Goal: Task Accomplishment & Management: Manage account settings

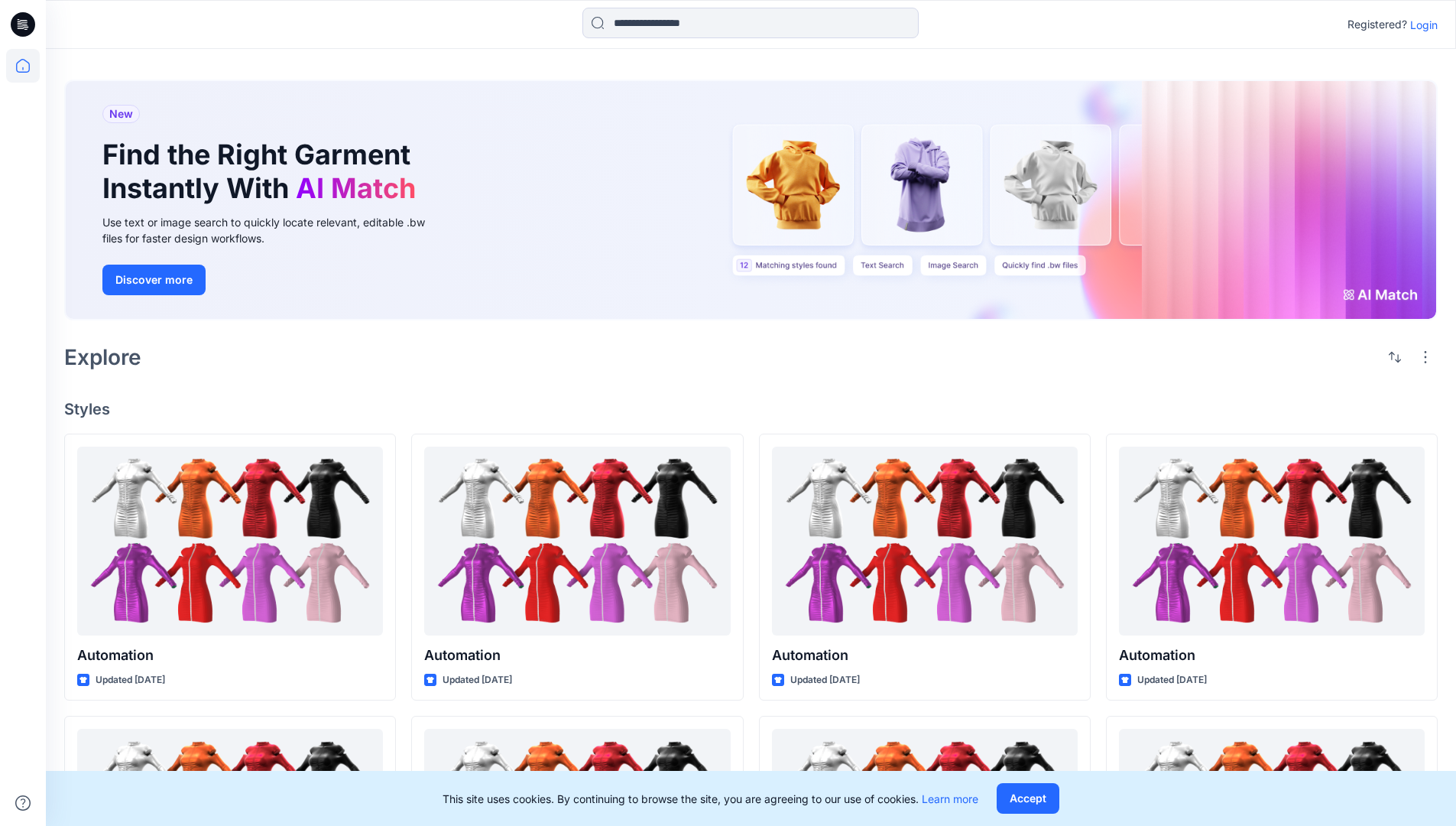
click at [1420, 25] on p "Login" at bounding box center [1423, 25] width 27 height 16
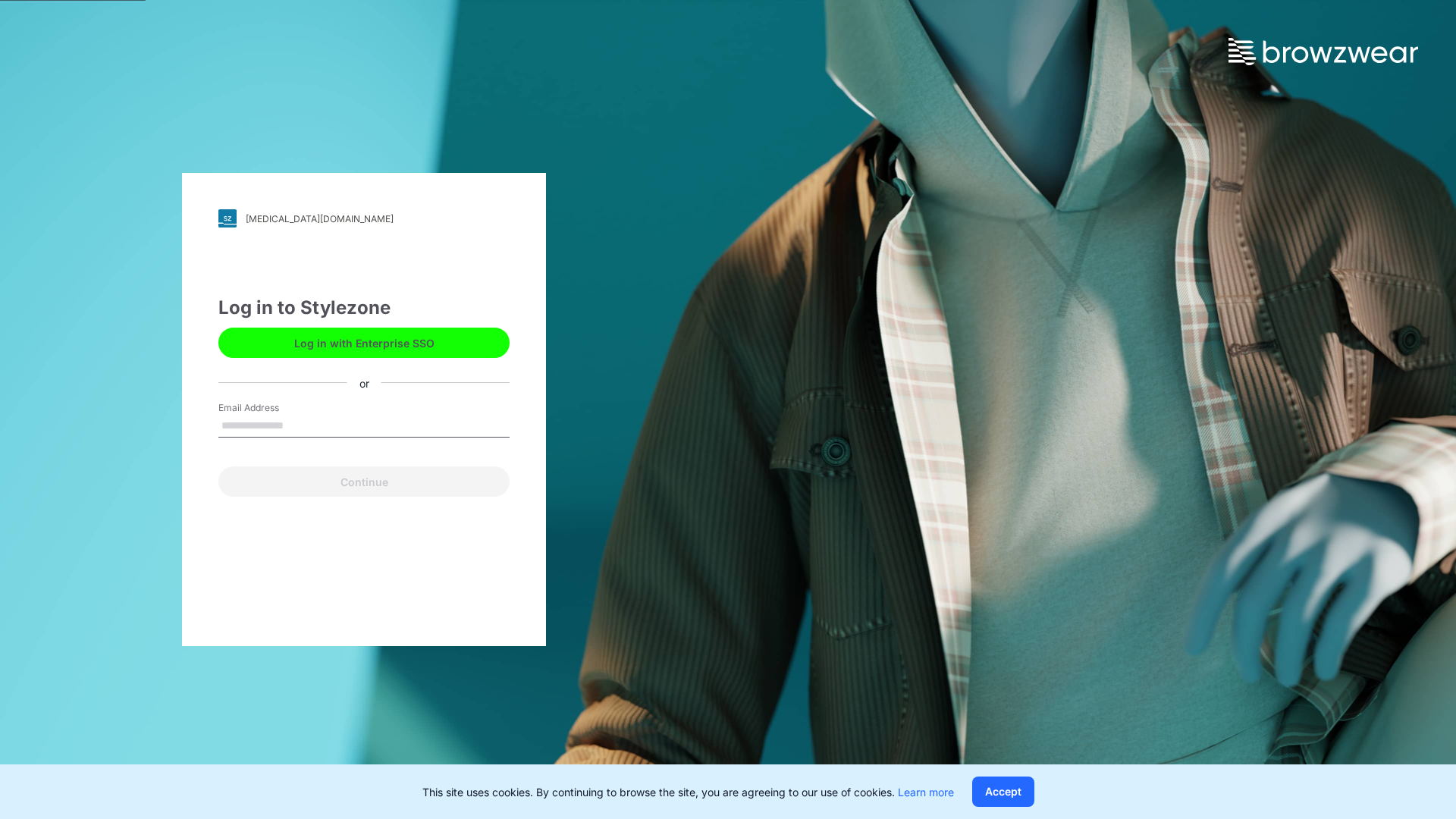
click at [300, 425] on input "Email Address" at bounding box center [364, 426] width 291 height 23
type input "**********"
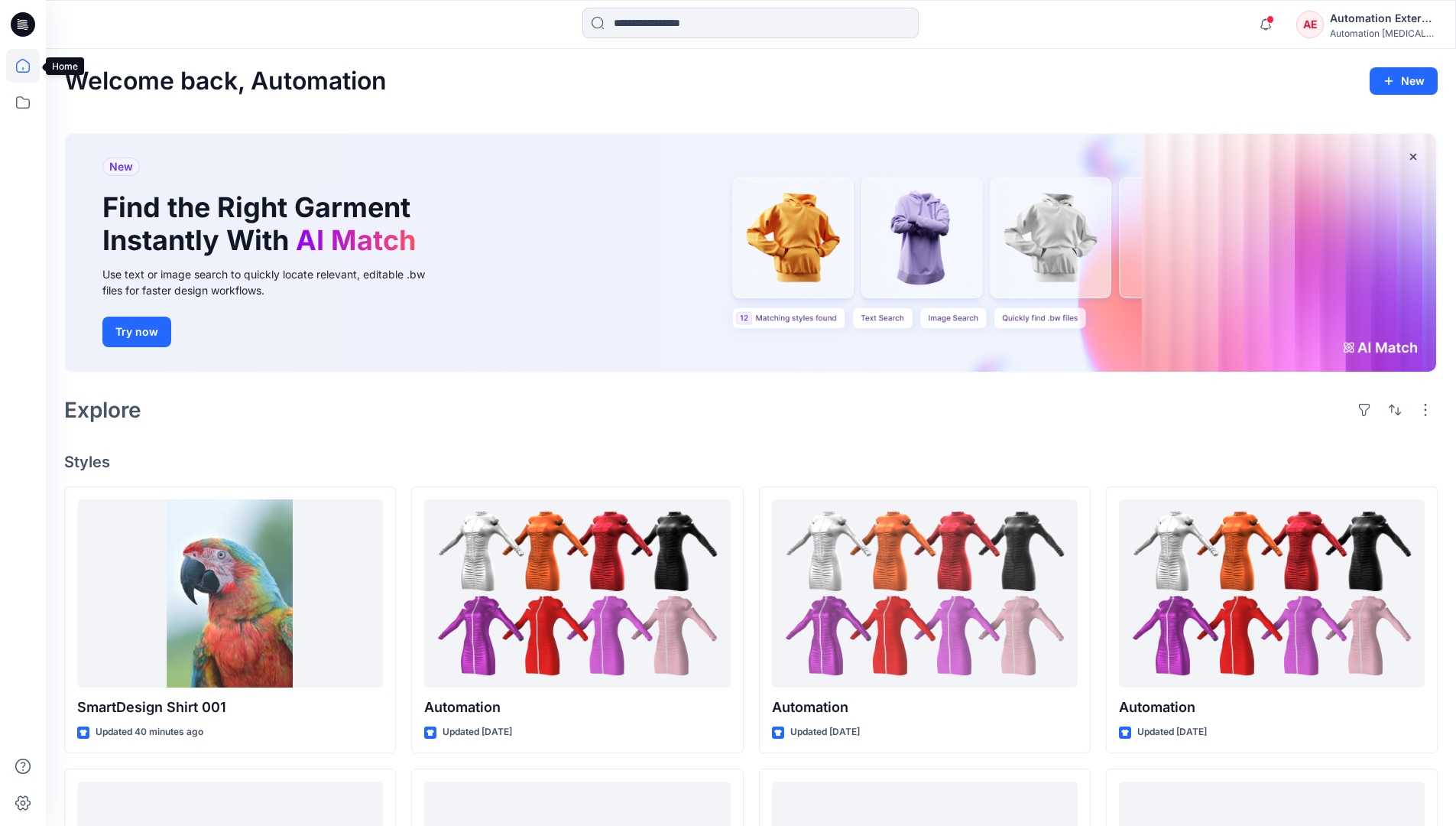
click at [29, 66] on icon at bounding box center [23, 66] width 14 height 14
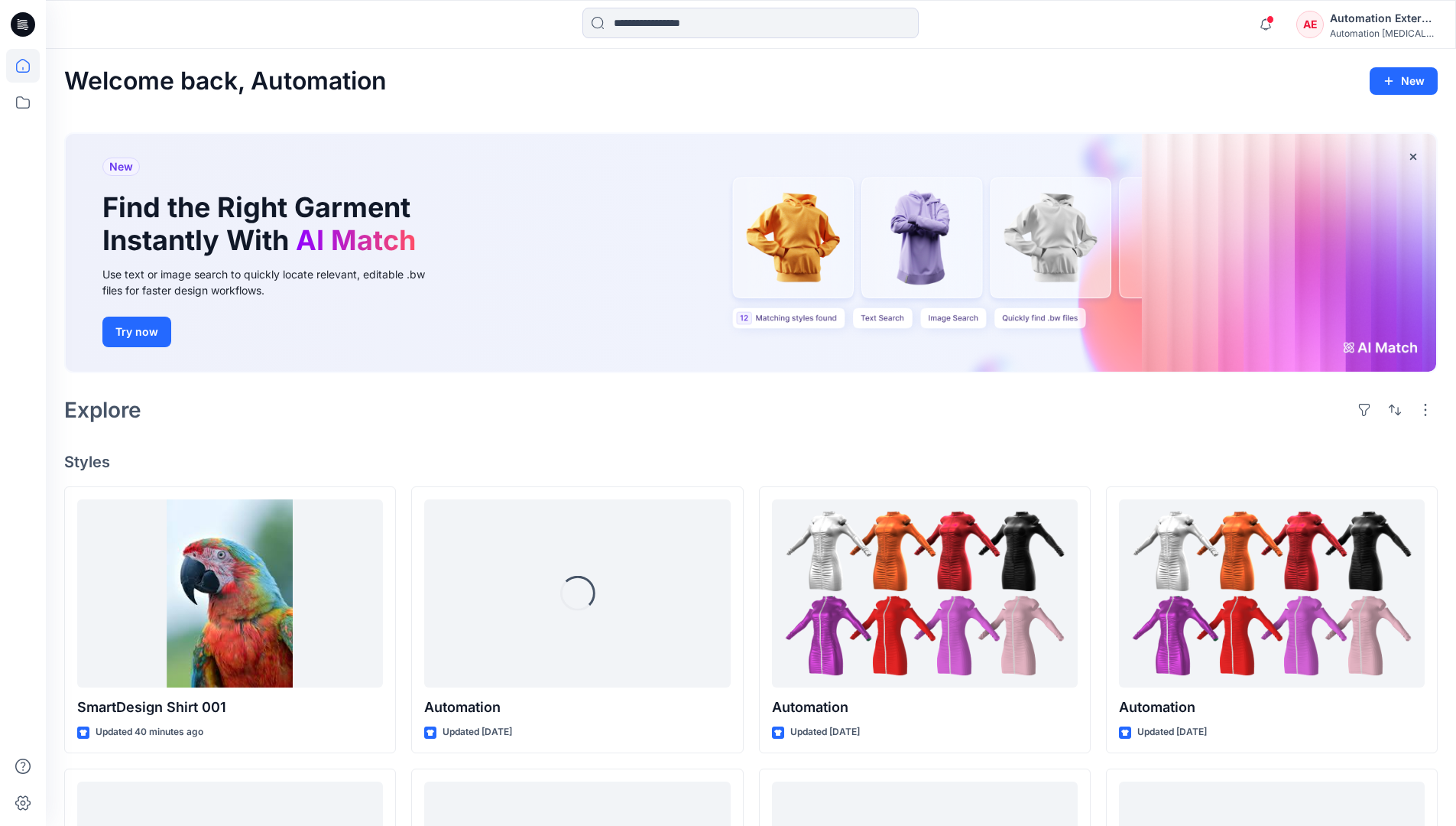
scroll to position [88, 0]
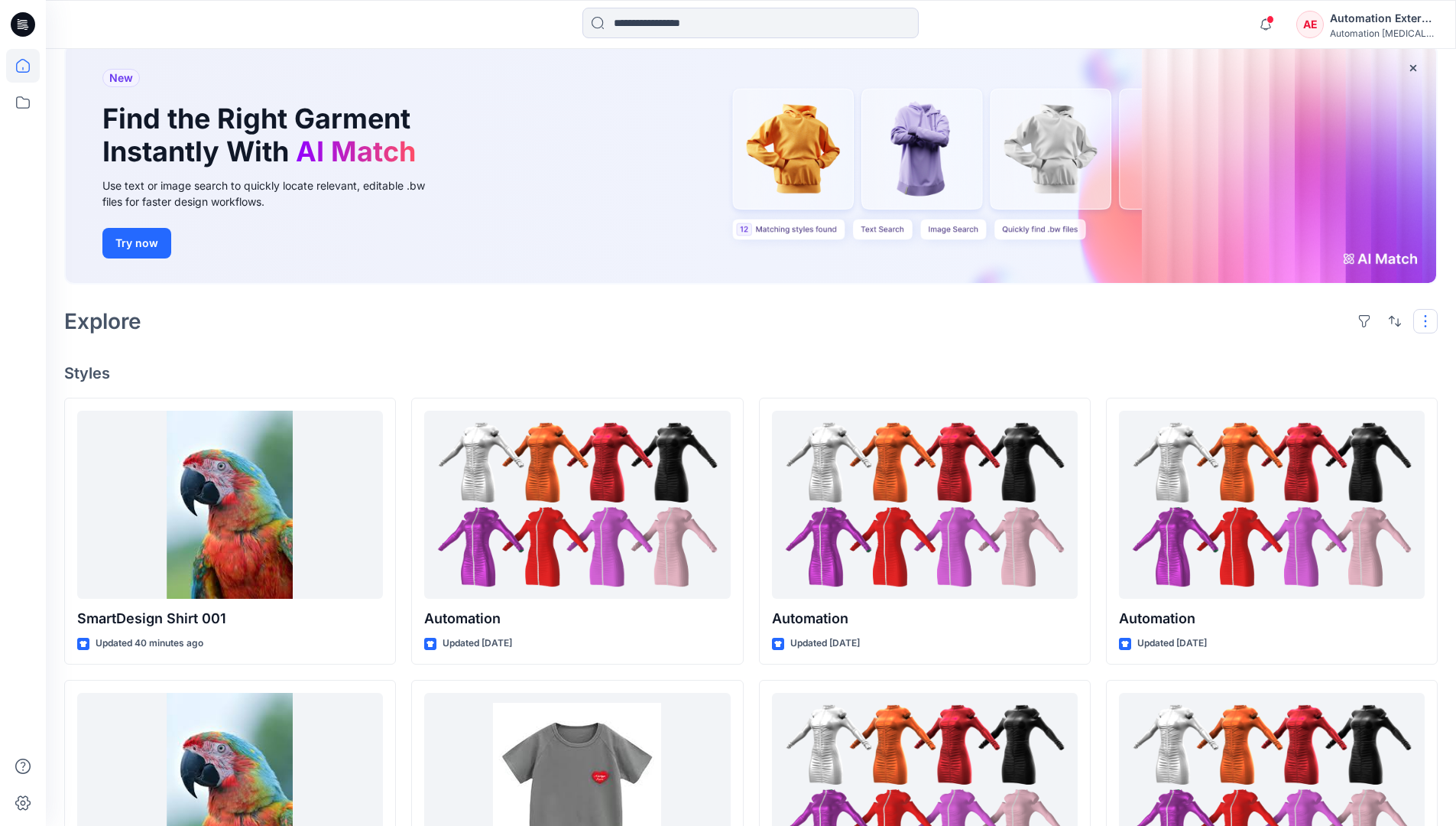
click at [1428, 321] on button "button" at bounding box center [1426, 321] width 25 height 25
click at [1391, 320] on button "button" at bounding box center [1395, 321] width 25 height 25
click at [1327, 352] on p "Last update" at bounding box center [1343, 359] width 96 height 16
click at [1313, 391] on p "A to Z" at bounding box center [1343, 394] width 96 height 16
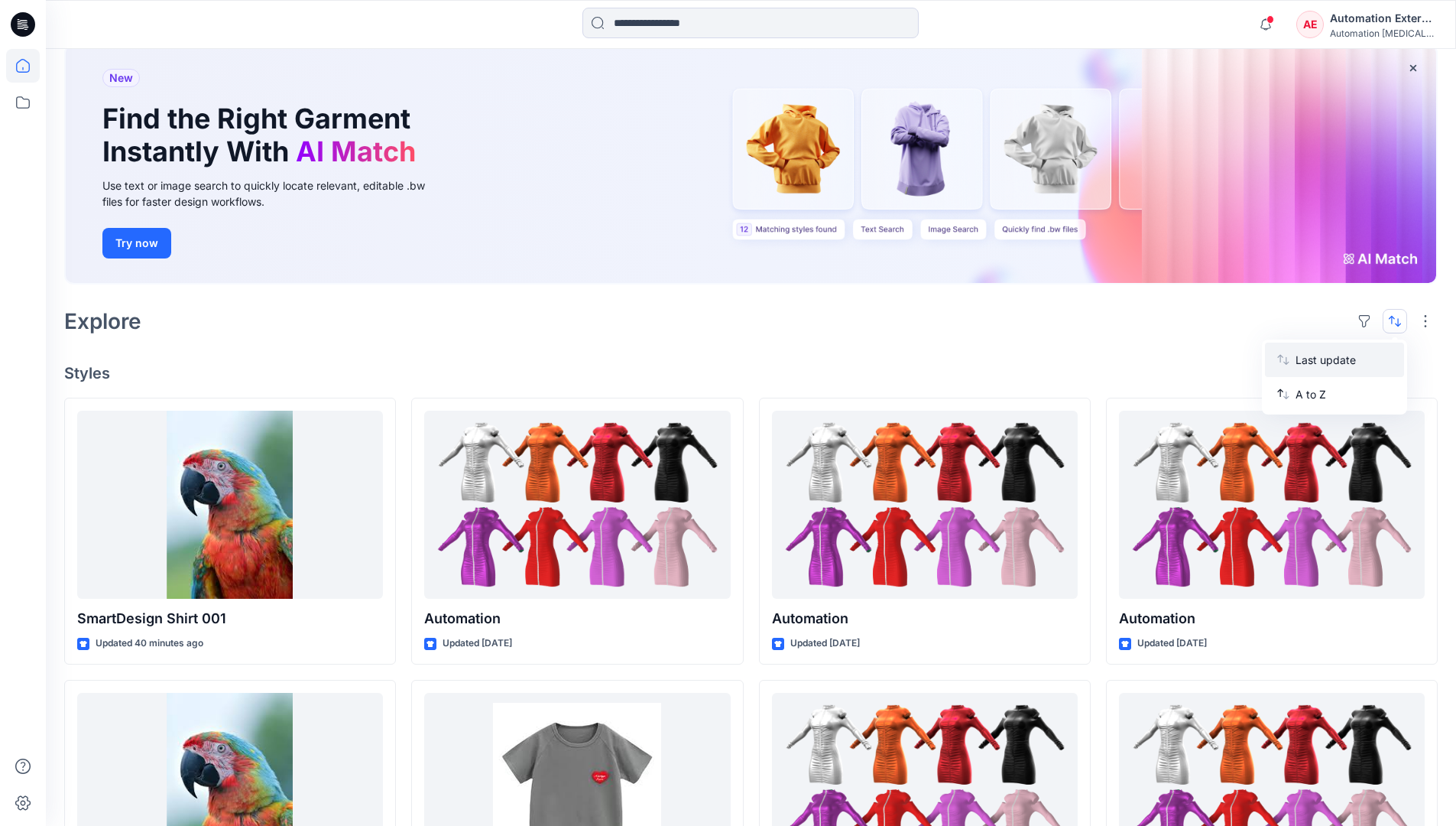
click at [1313, 356] on p "Last update" at bounding box center [1343, 359] width 96 height 16
click at [1312, 398] on p "A to Z" at bounding box center [1343, 394] width 96 height 16
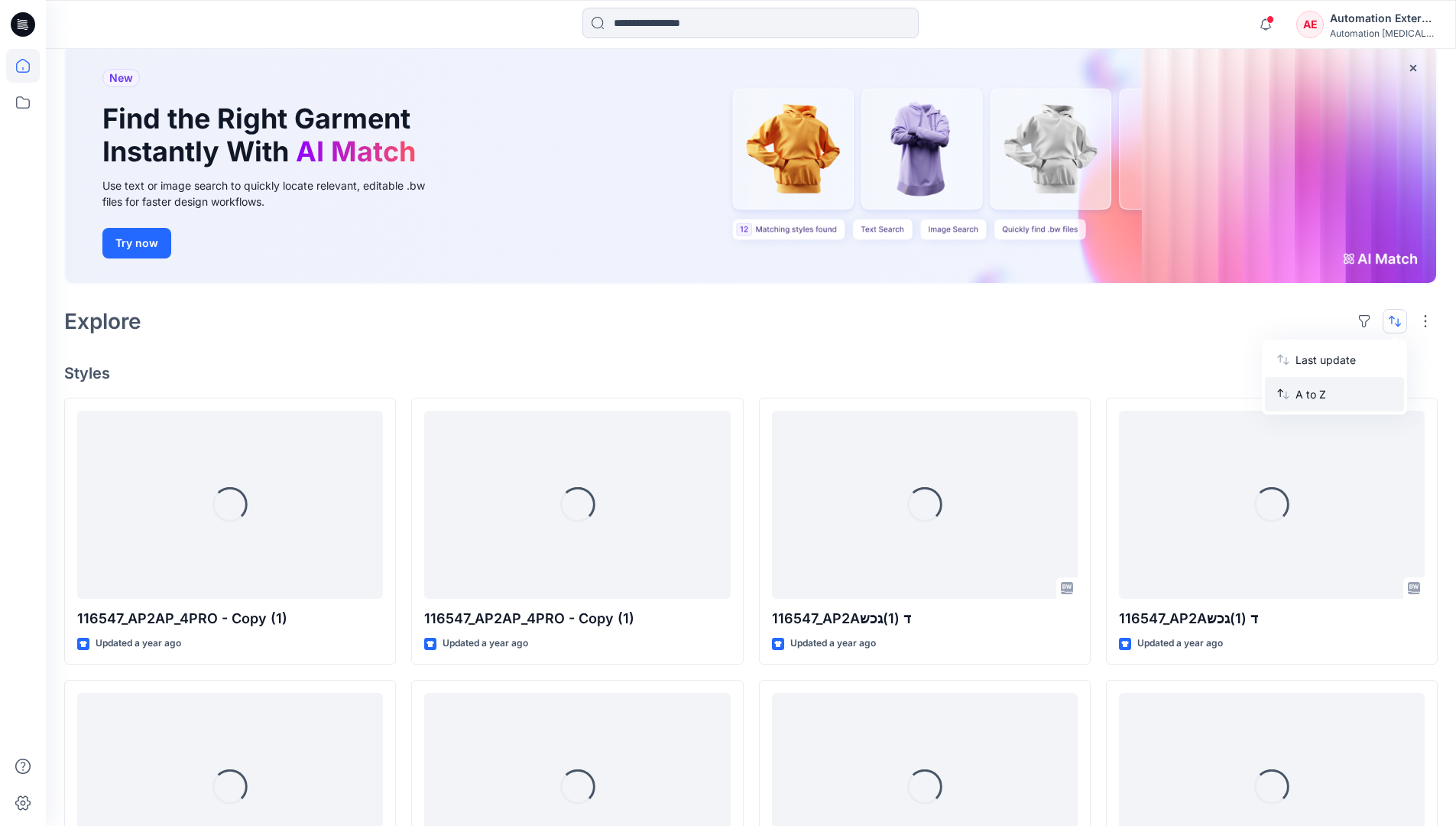
click at [1312, 394] on p "A to Z" at bounding box center [1343, 394] width 96 height 16
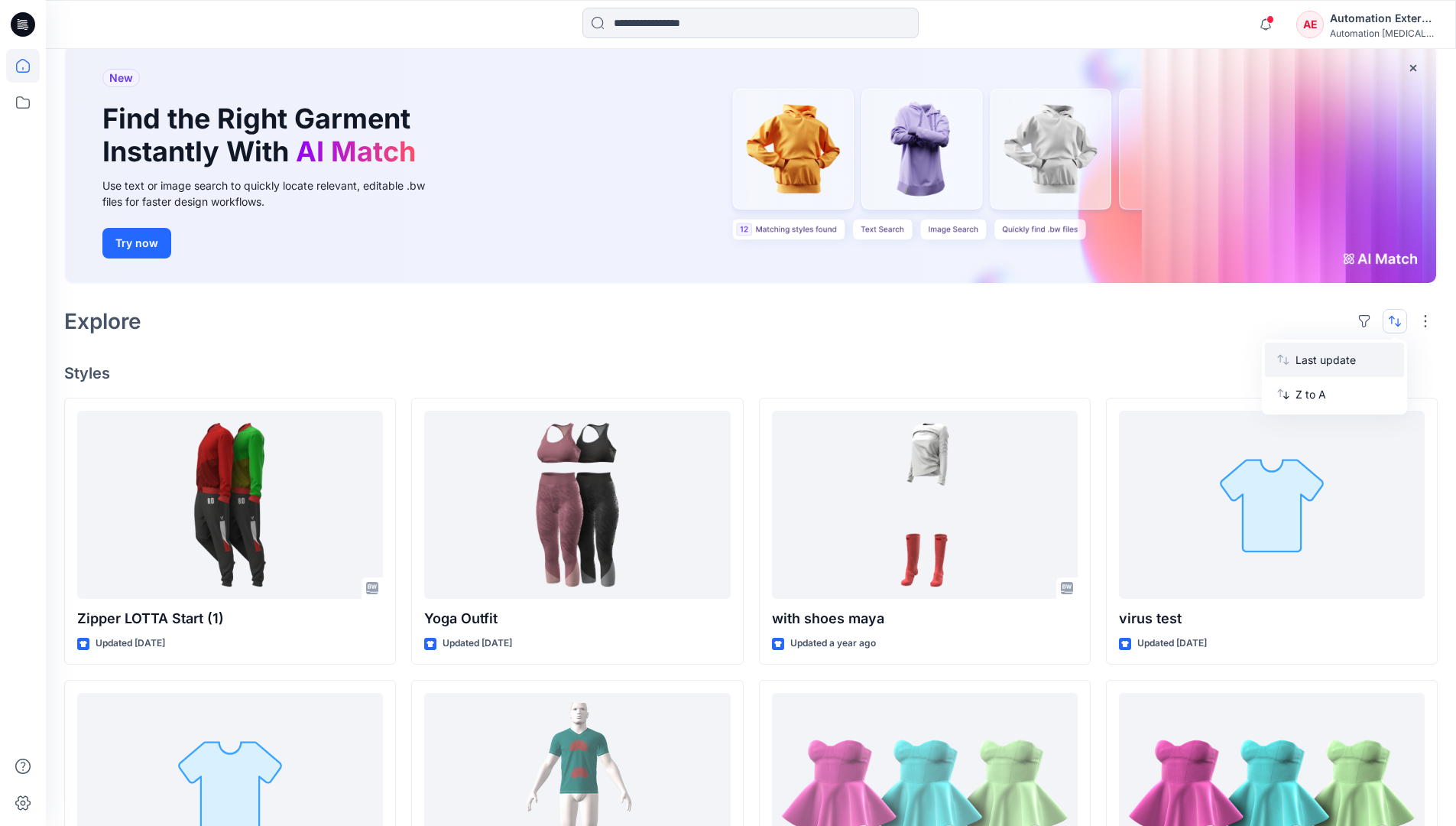
click at [1312, 363] on p "Last update" at bounding box center [1343, 359] width 96 height 16
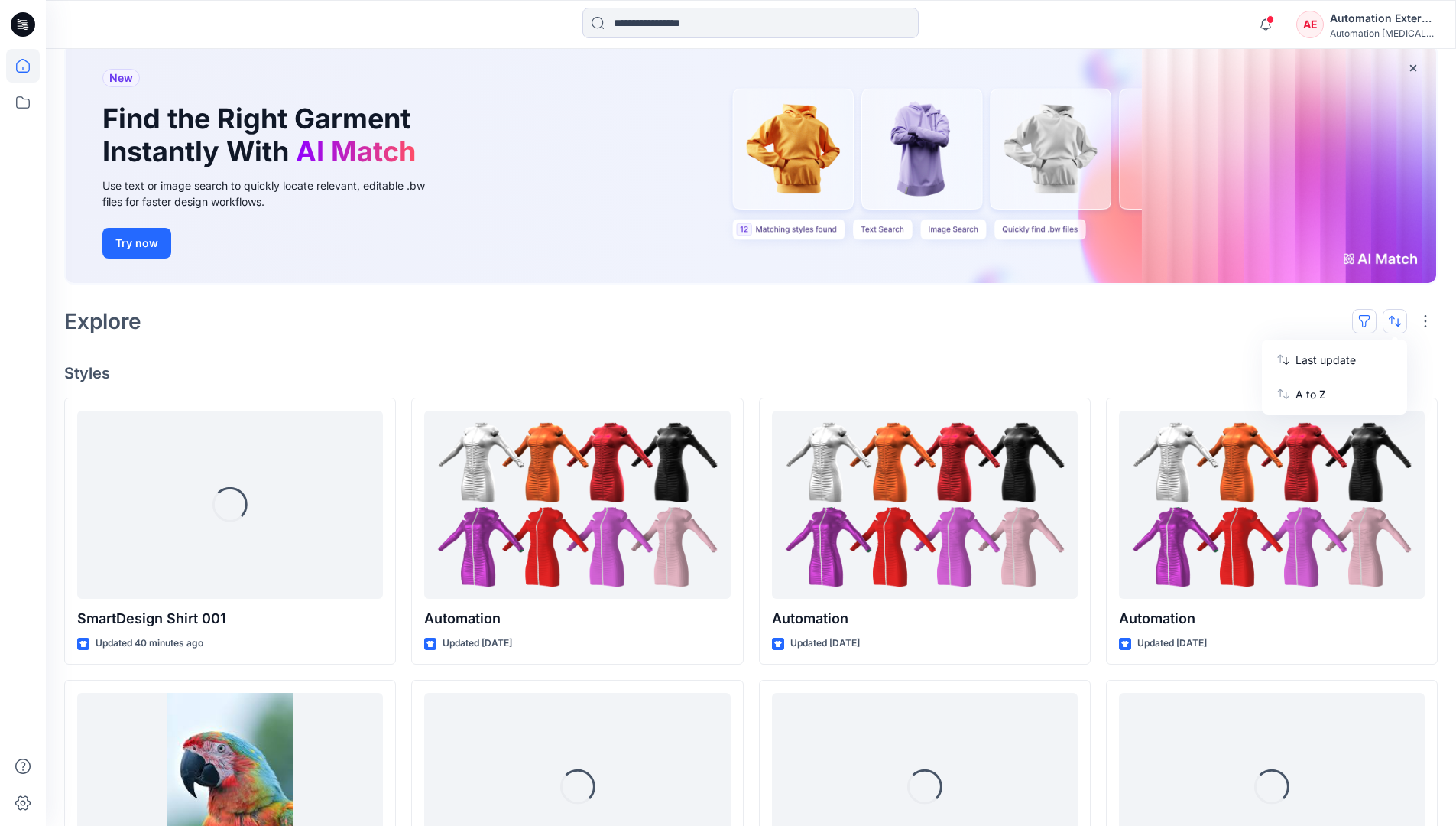
click at [1371, 320] on button "button" at bounding box center [1364, 321] width 25 height 25
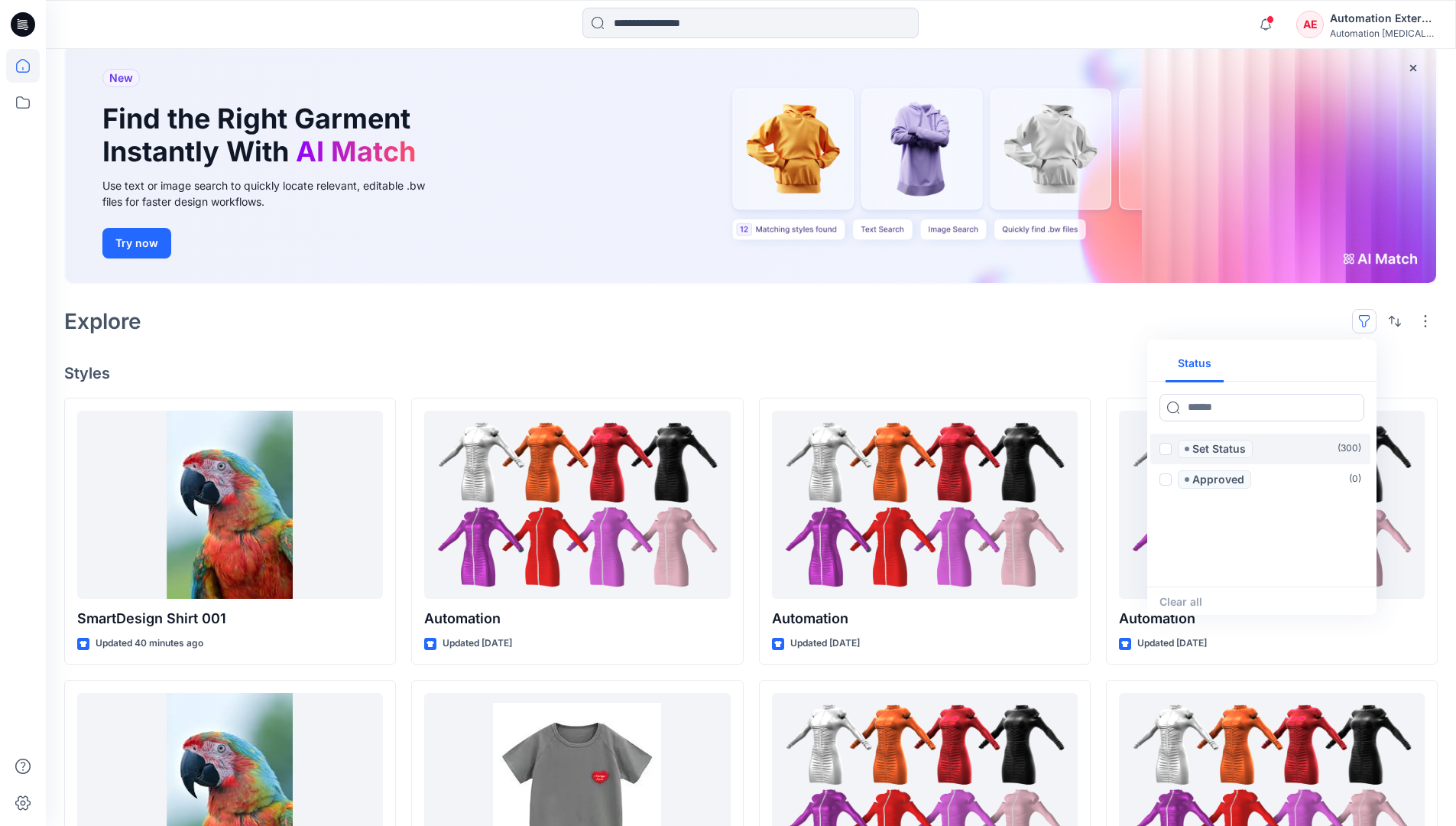
click at [1166, 450] on span at bounding box center [1166, 449] width 12 height 12
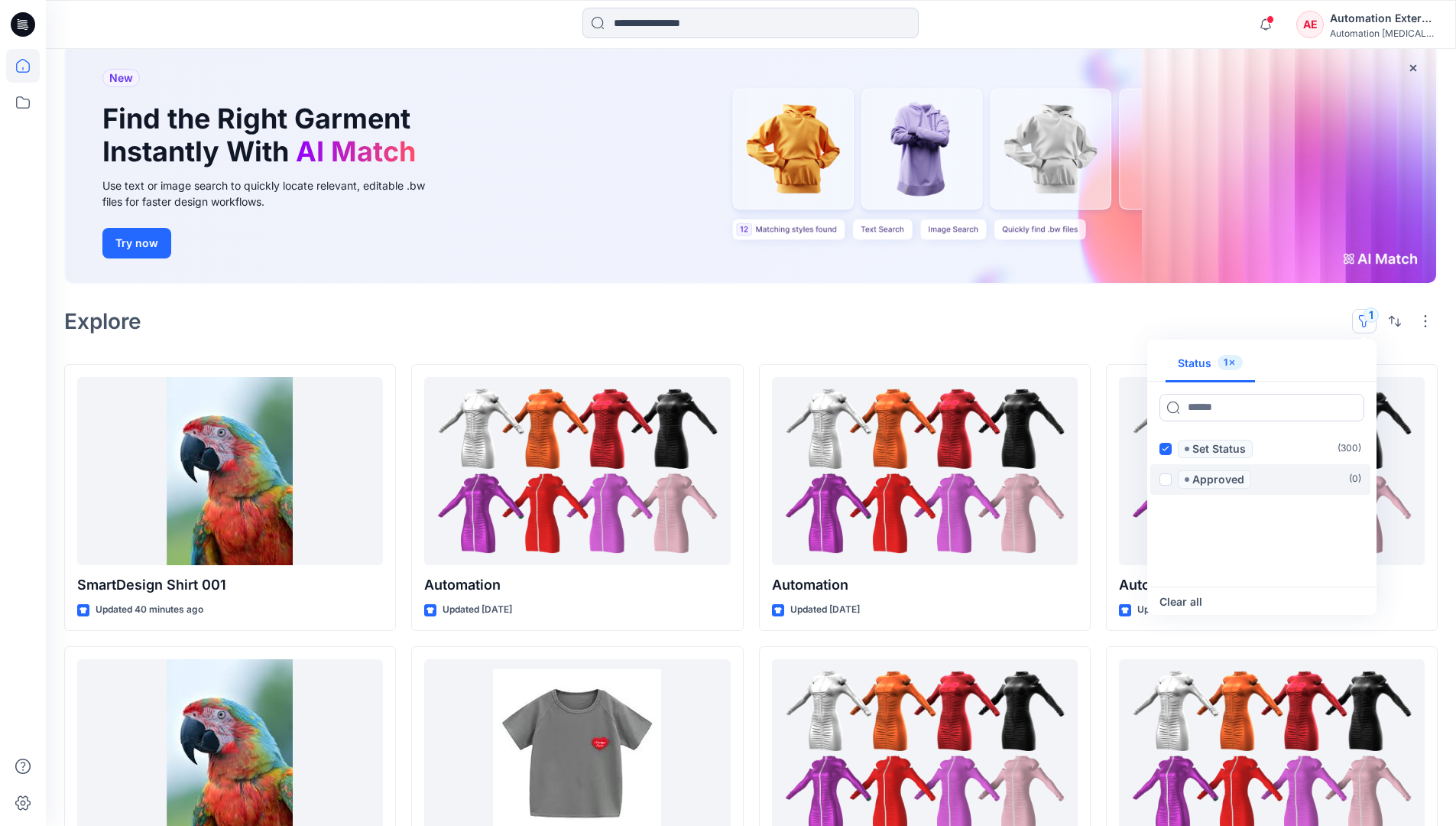
click at [1168, 477] on span at bounding box center [1166, 480] width 12 height 12
click at [1166, 449] on icon at bounding box center [1165, 448] width 7 height 5
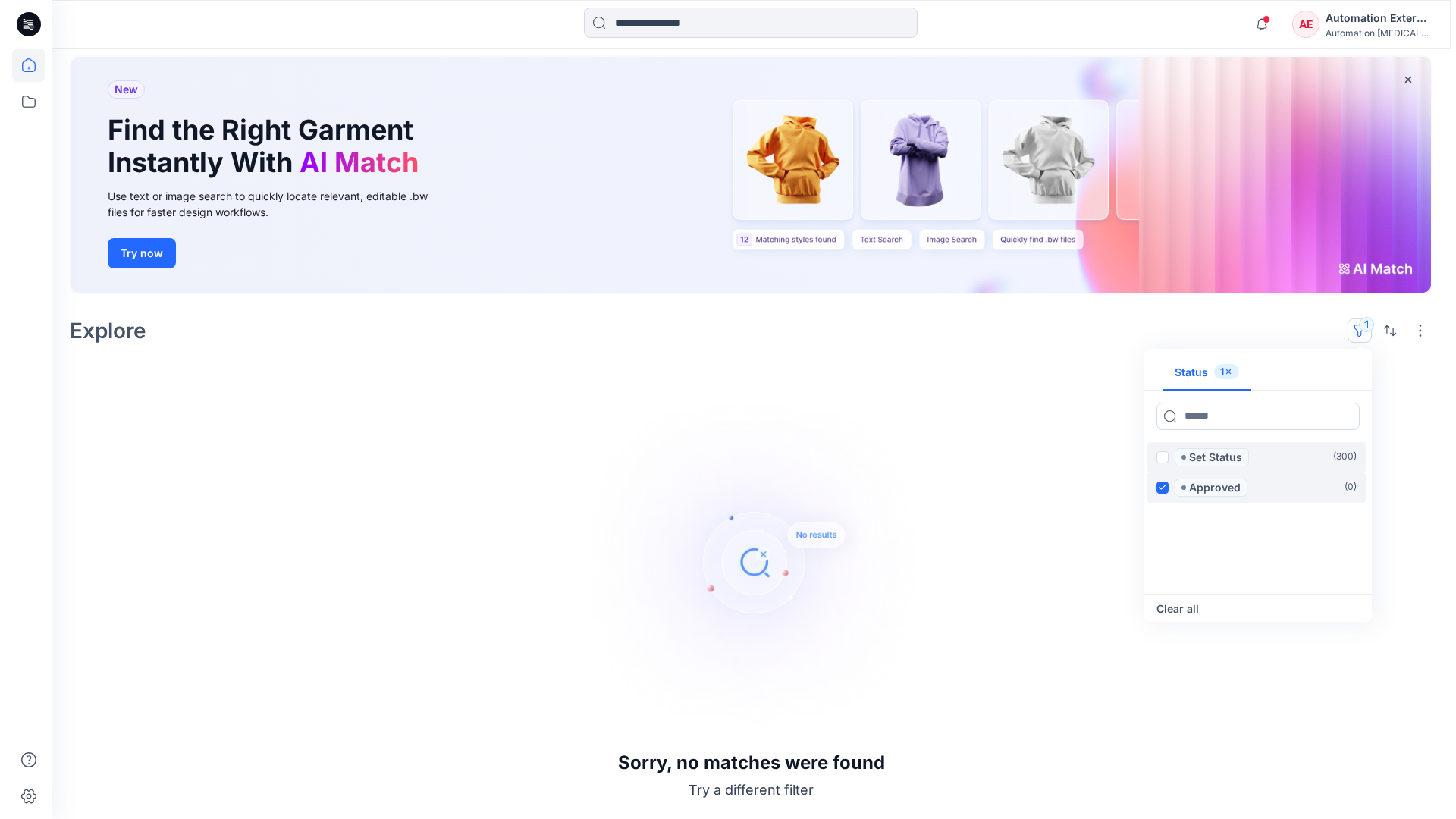
scroll to position [75, 0]
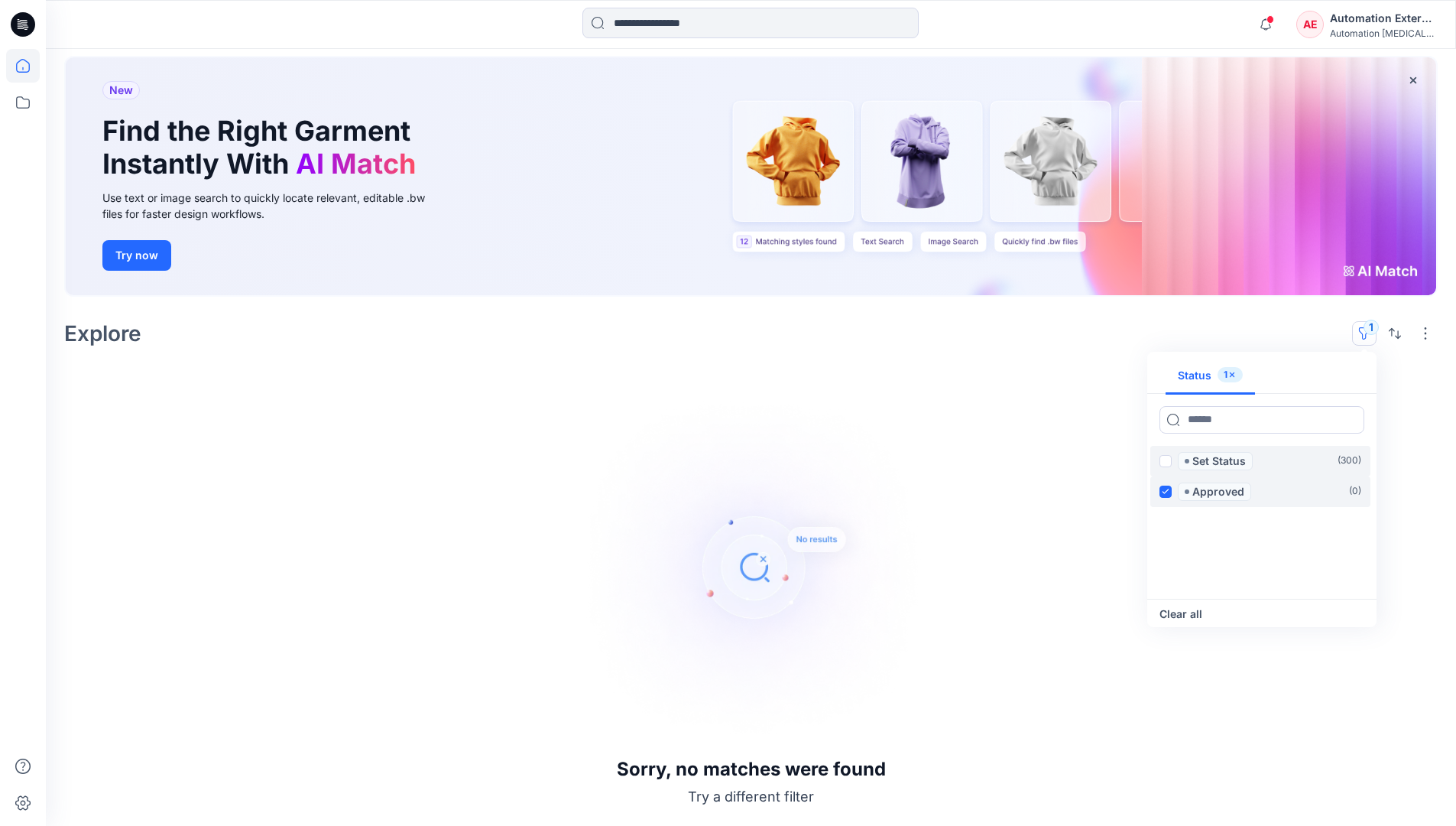
click at [1167, 477] on label "Approved ( 0 )" at bounding box center [1260, 491] width 220 height 30
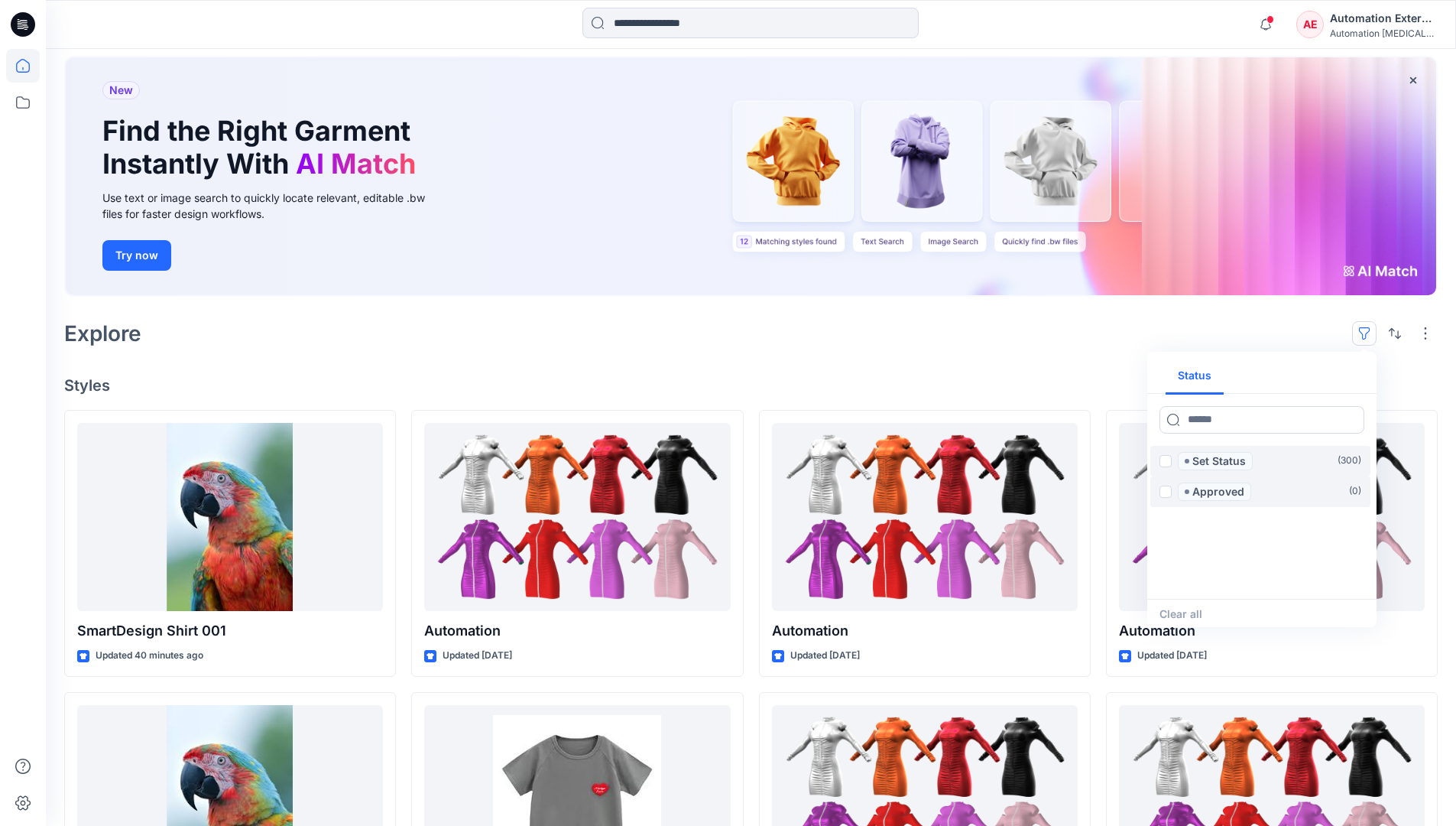
click at [1317, 377] on div "Status" at bounding box center [1261, 376] width 229 height 36
click at [1205, 375] on button "Status" at bounding box center [1194, 376] width 58 height 36
click at [1216, 423] on input at bounding box center [1262, 419] width 205 height 27
type input "******"
click at [1222, 462] on p "Set Status" at bounding box center [1219, 461] width 54 height 19
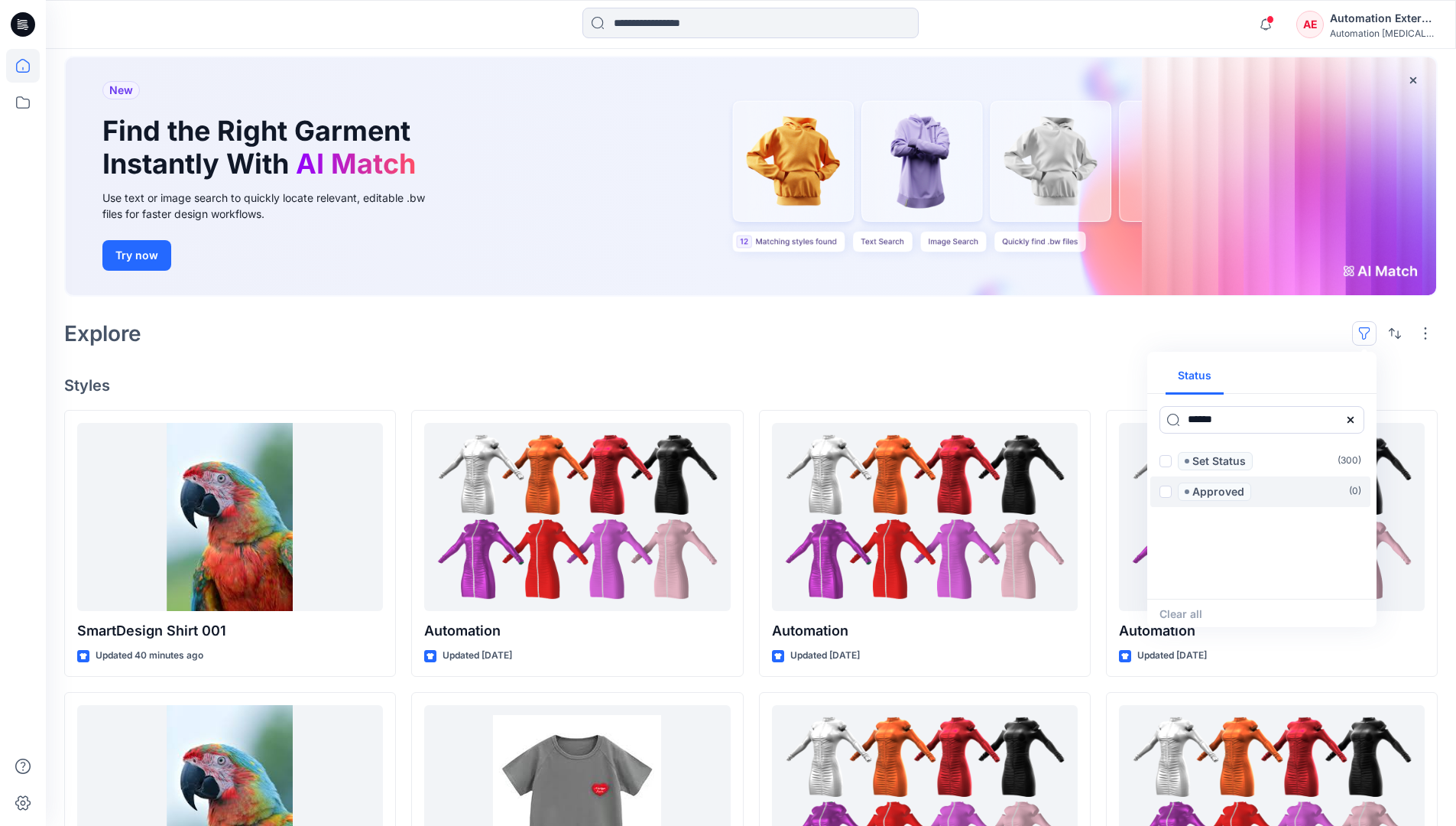
click at [1355, 424] on icon at bounding box center [1350, 420] width 12 height 12
click at [1205, 381] on button "Status" at bounding box center [1194, 376] width 58 height 36
click at [1219, 462] on p "Set Status" at bounding box center [1219, 461] width 54 height 19
click at [1169, 462] on span at bounding box center [1166, 461] width 12 height 12
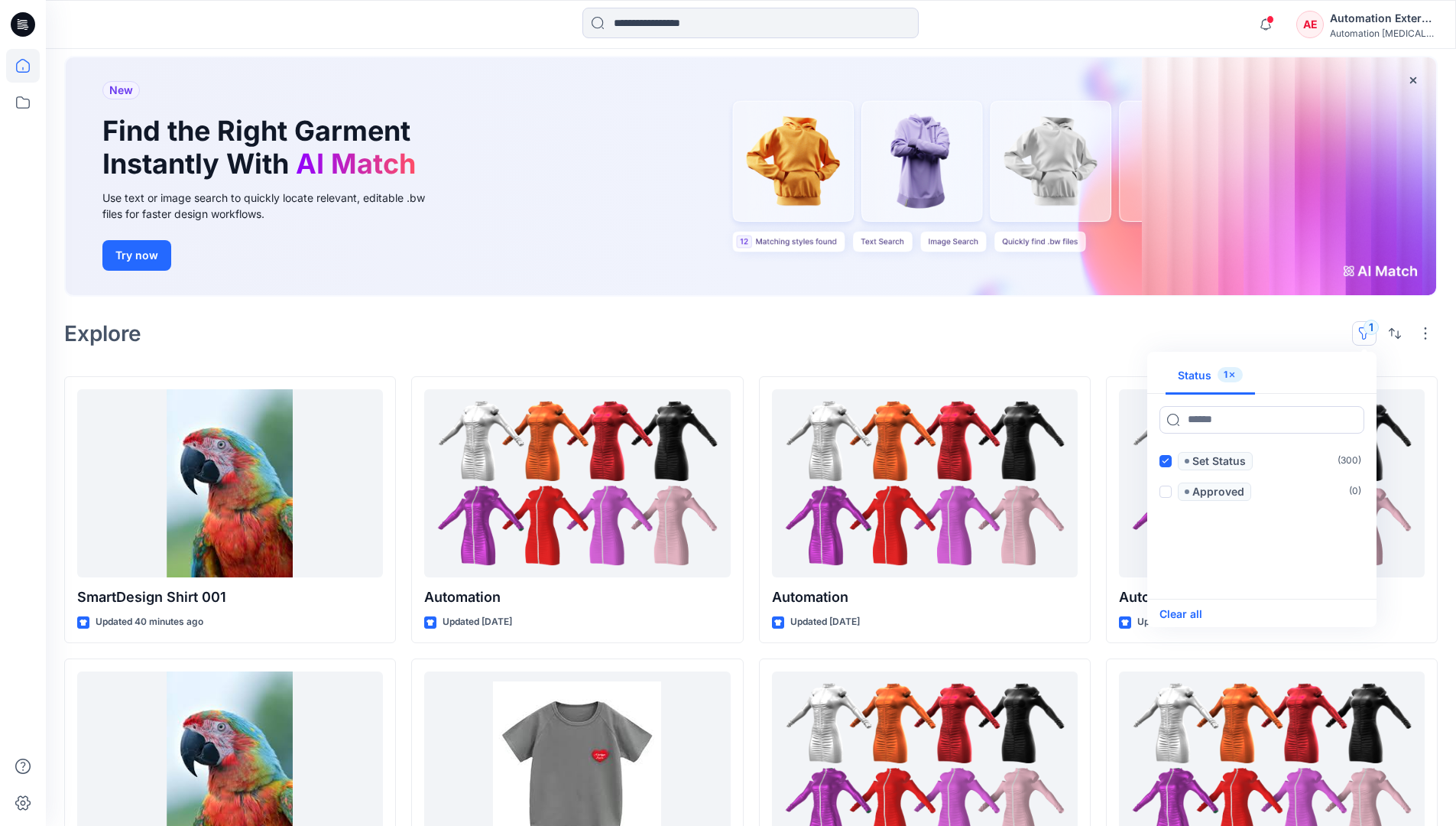
click at [1192, 613] on button "Clear all" at bounding box center [1180, 614] width 43 height 19
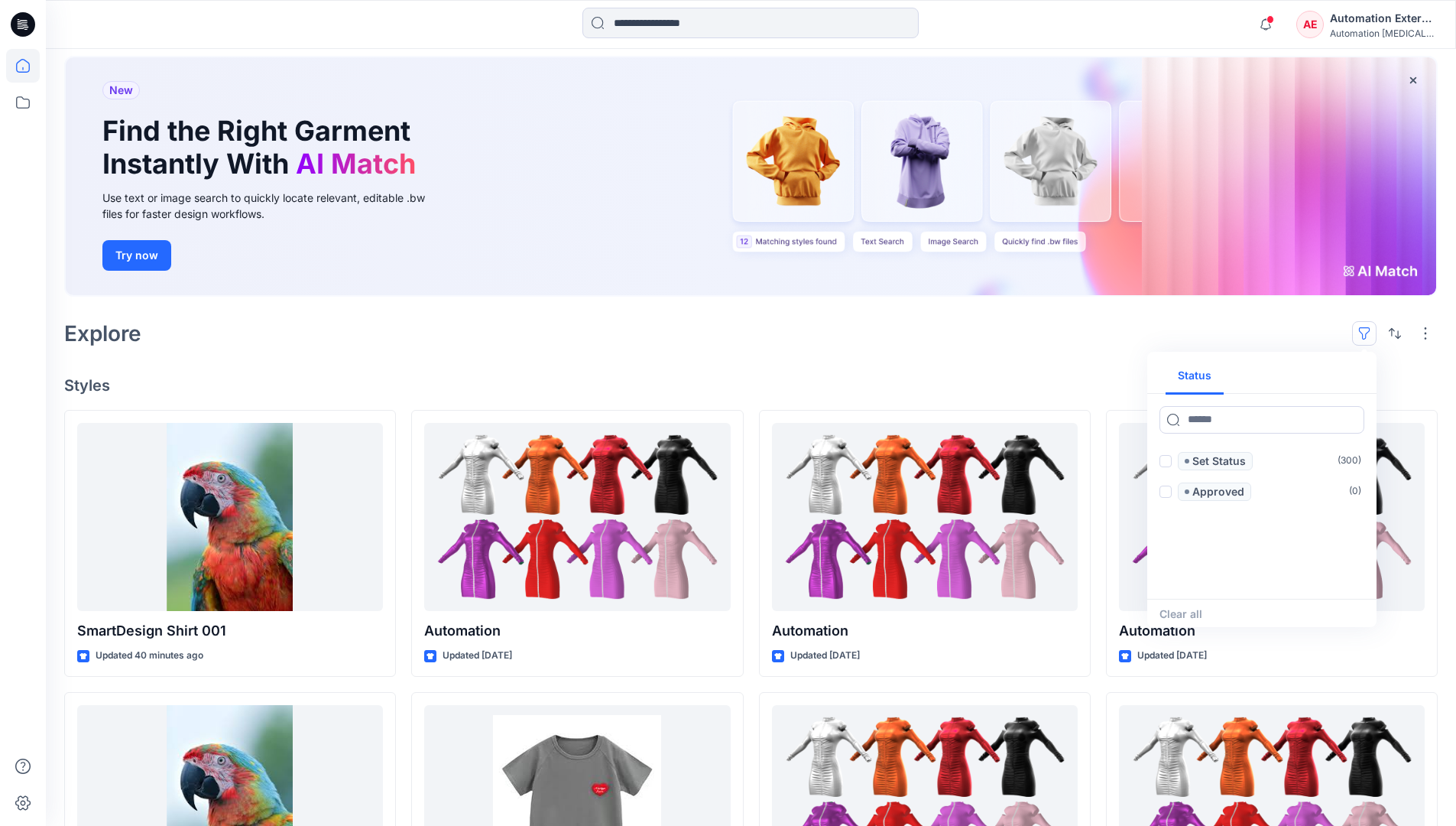
click at [1368, 328] on button "button" at bounding box center [1364, 334] width 25 height 25
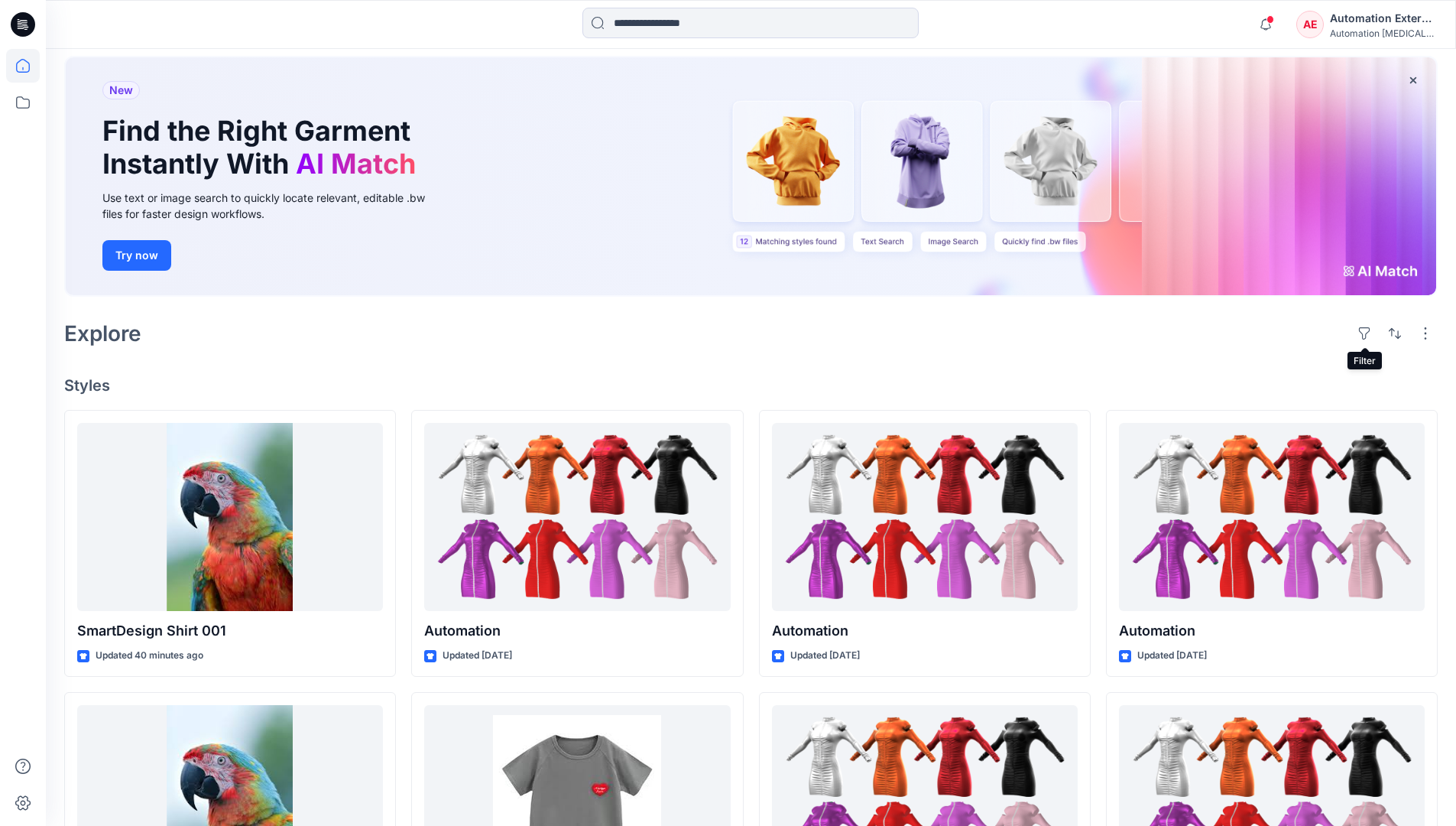
click at [1385, 24] on div "Automation External" at bounding box center [1384, 19] width 107 height 19
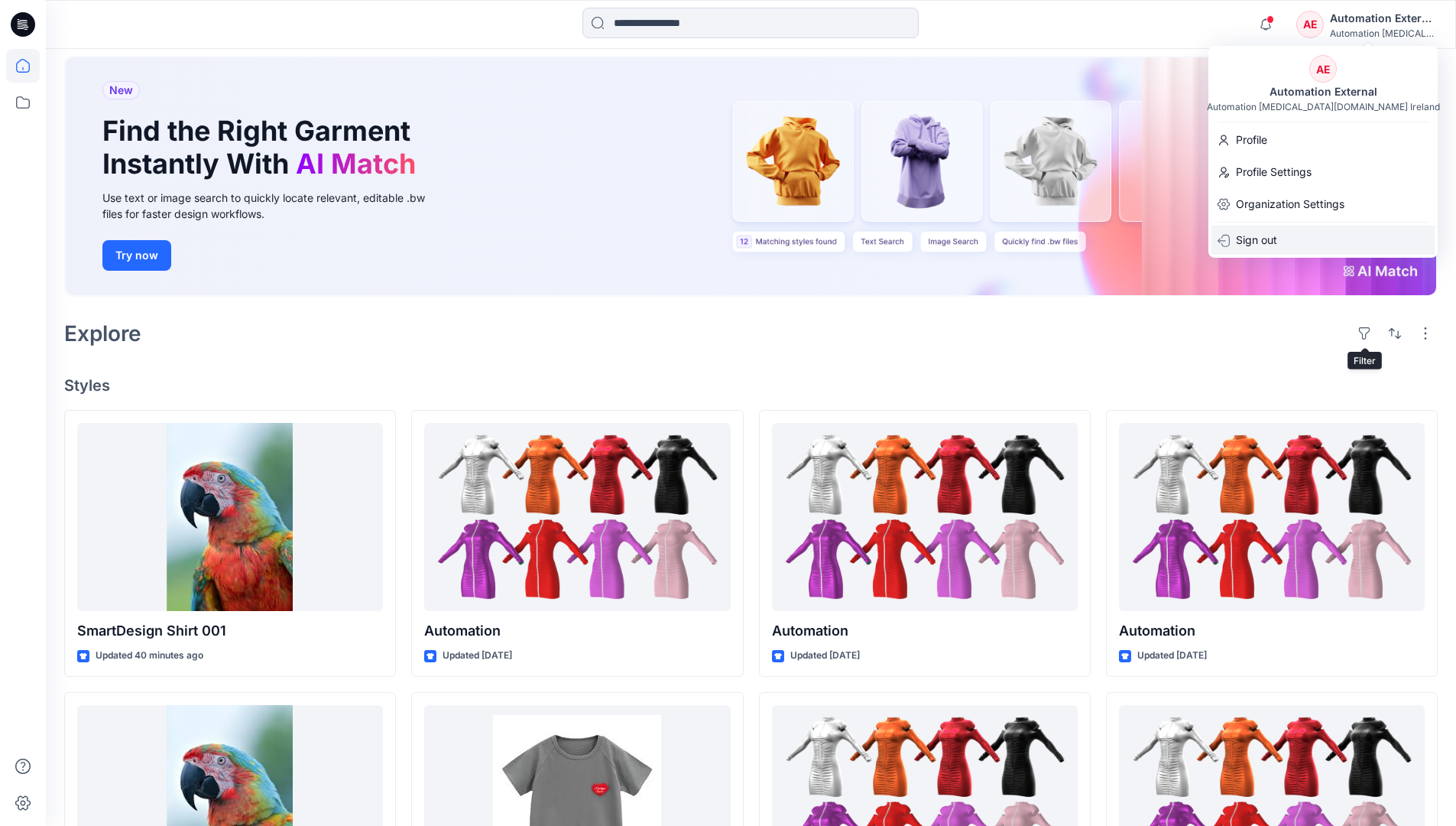
click at [1285, 238] on div "Sign out" at bounding box center [1323, 240] width 224 height 29
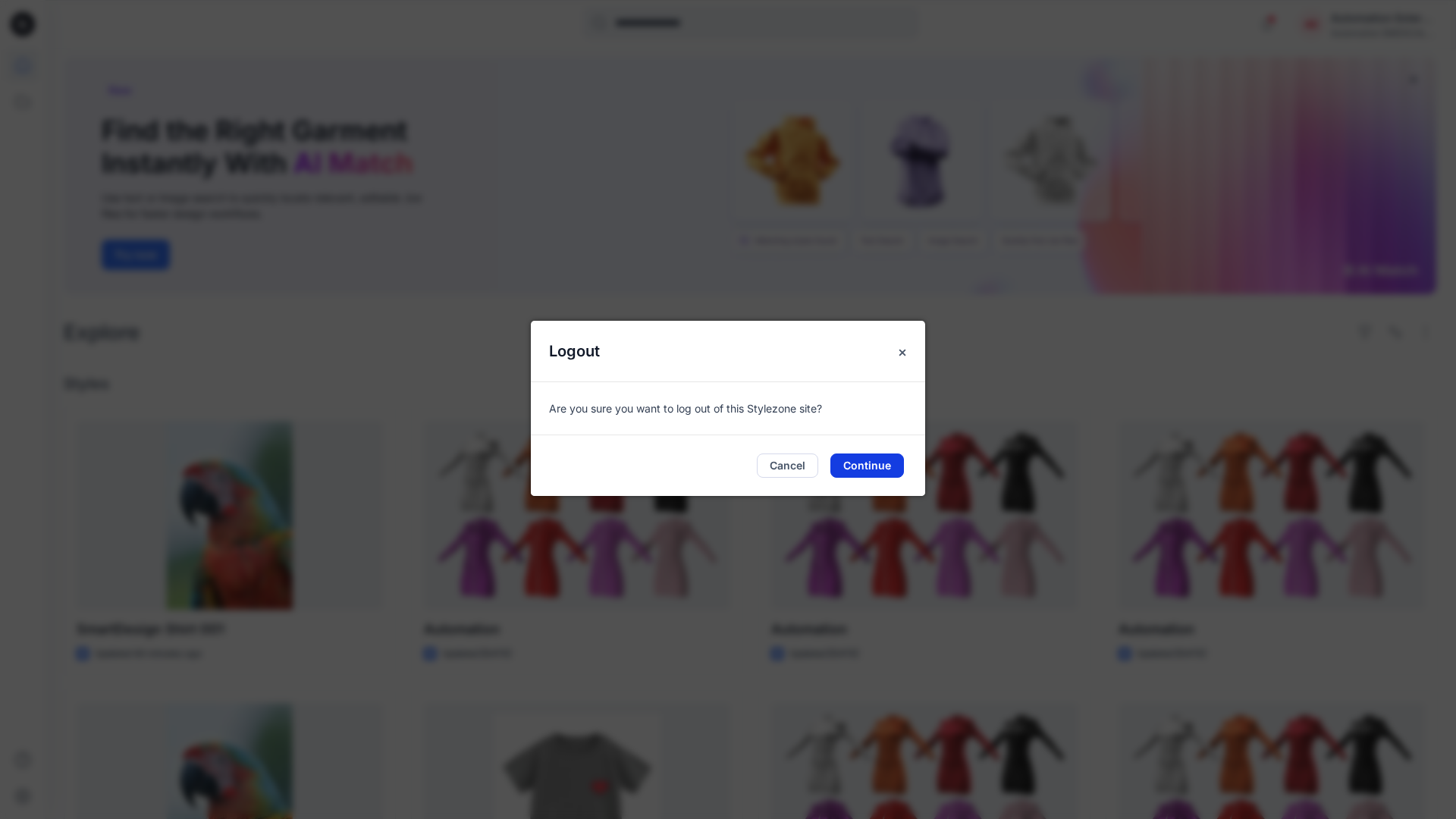
click at [876, 460] on button "Continue" at bounding box center [867, 466] width 74 height 25
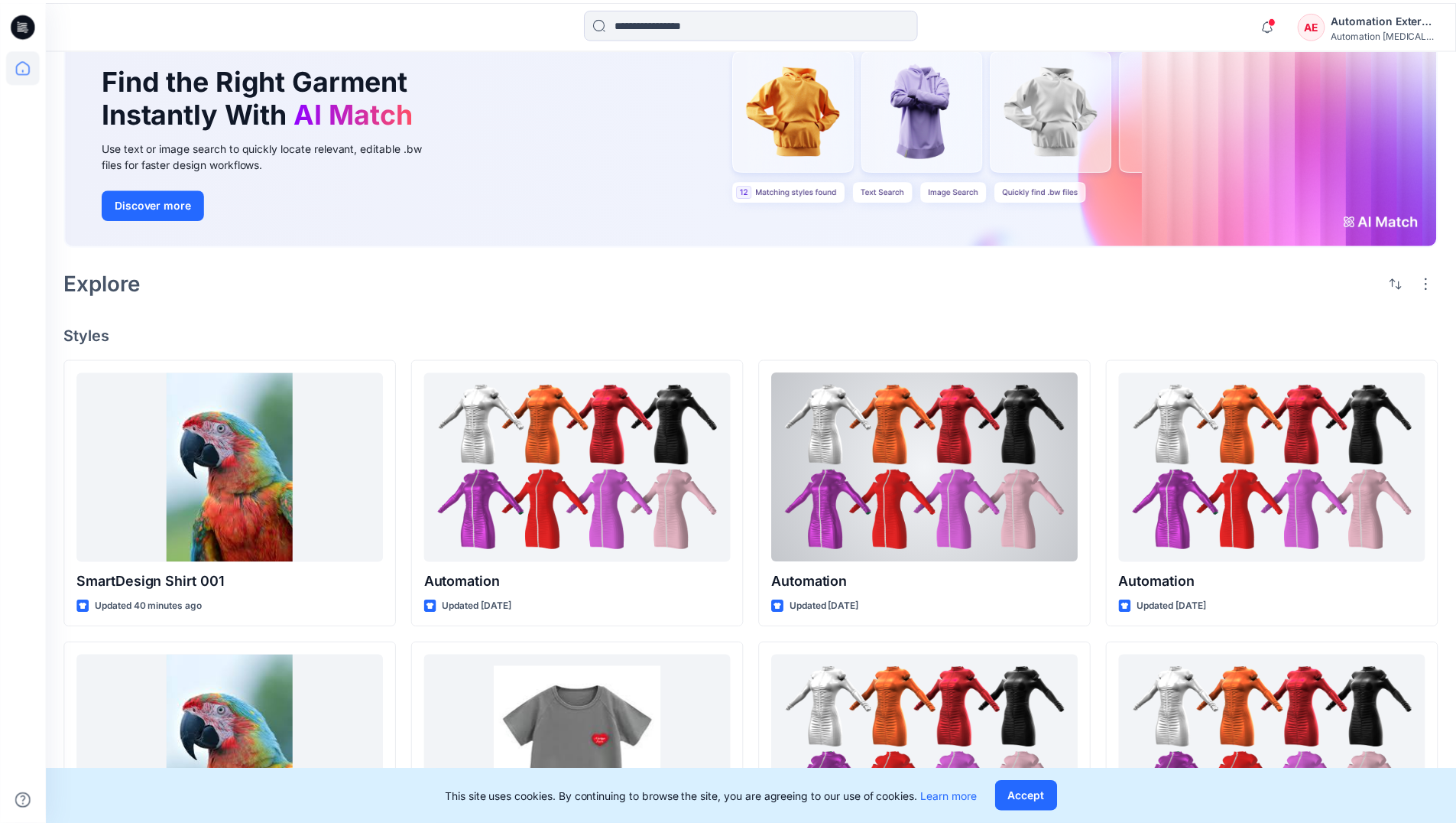
scroll to position [24, 0]
